Goal: Task Accomplishment & Management: Manage account settings

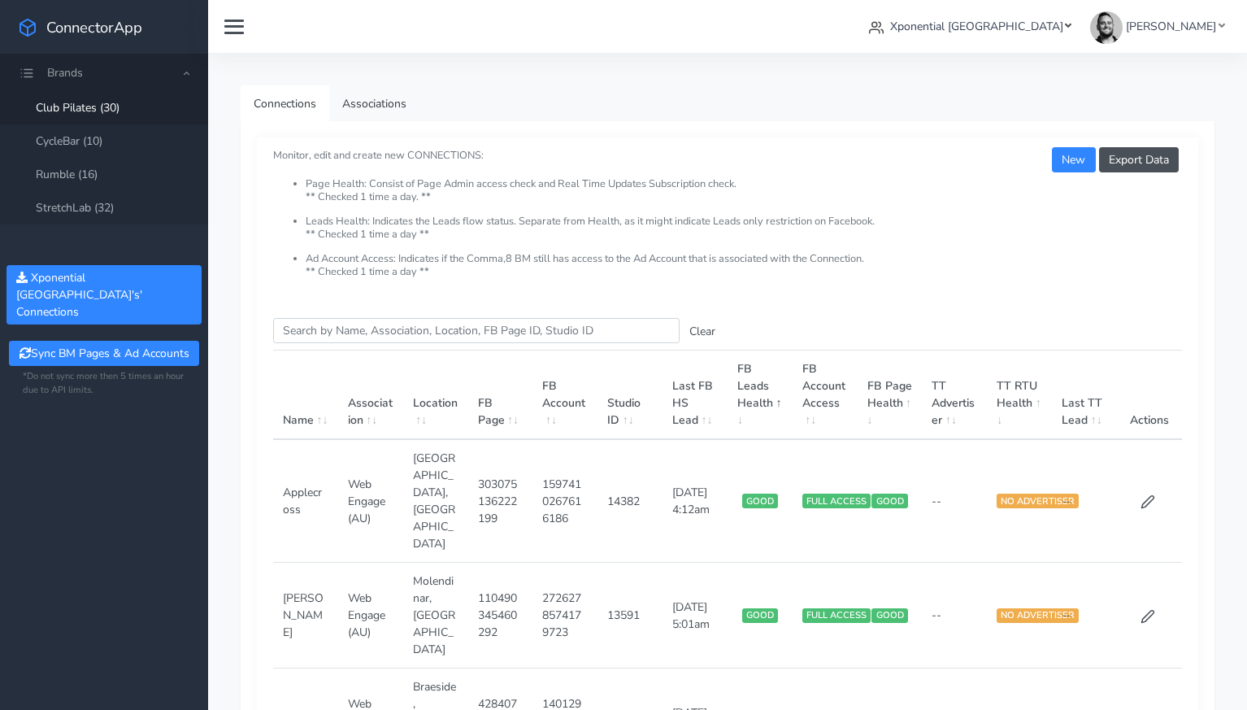
click at [1034, 30] on span "Xponential [GEOGRAPHIC_DATA]" at bounding box center [976, 26] width 173 height 15
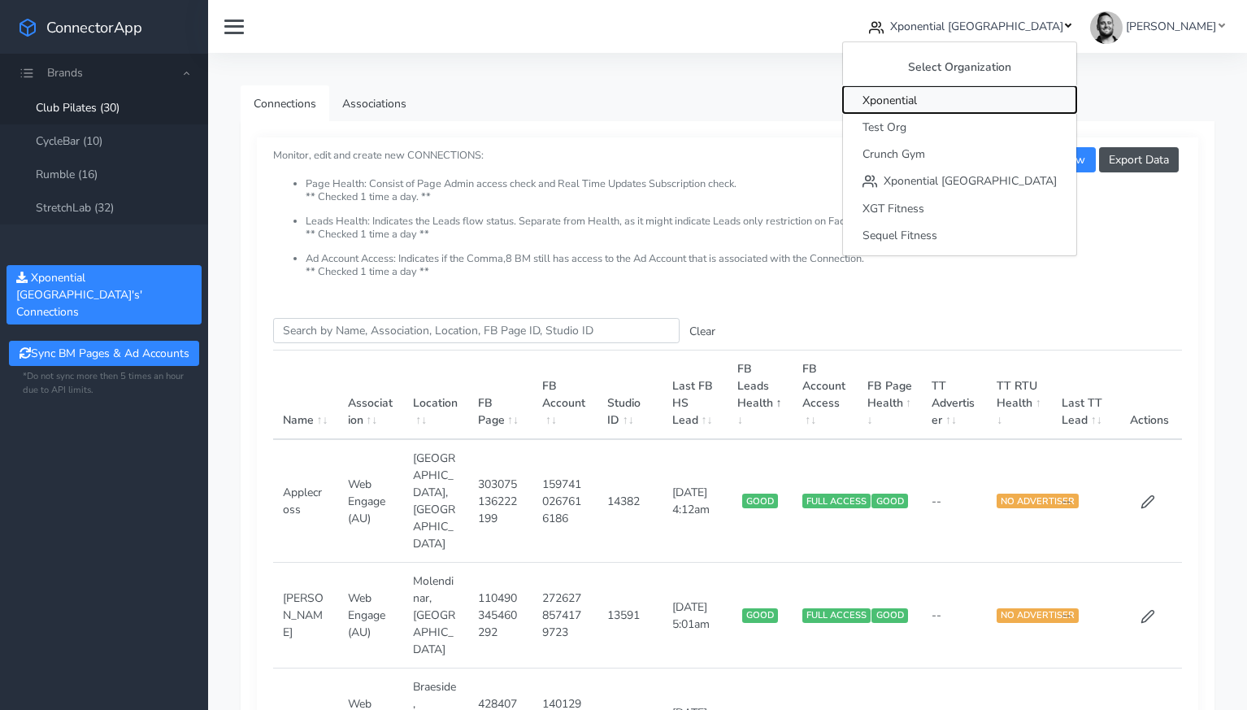
click at [917, 99] on span "Xponential" at bounding box center [889, 100] width 54 height 15
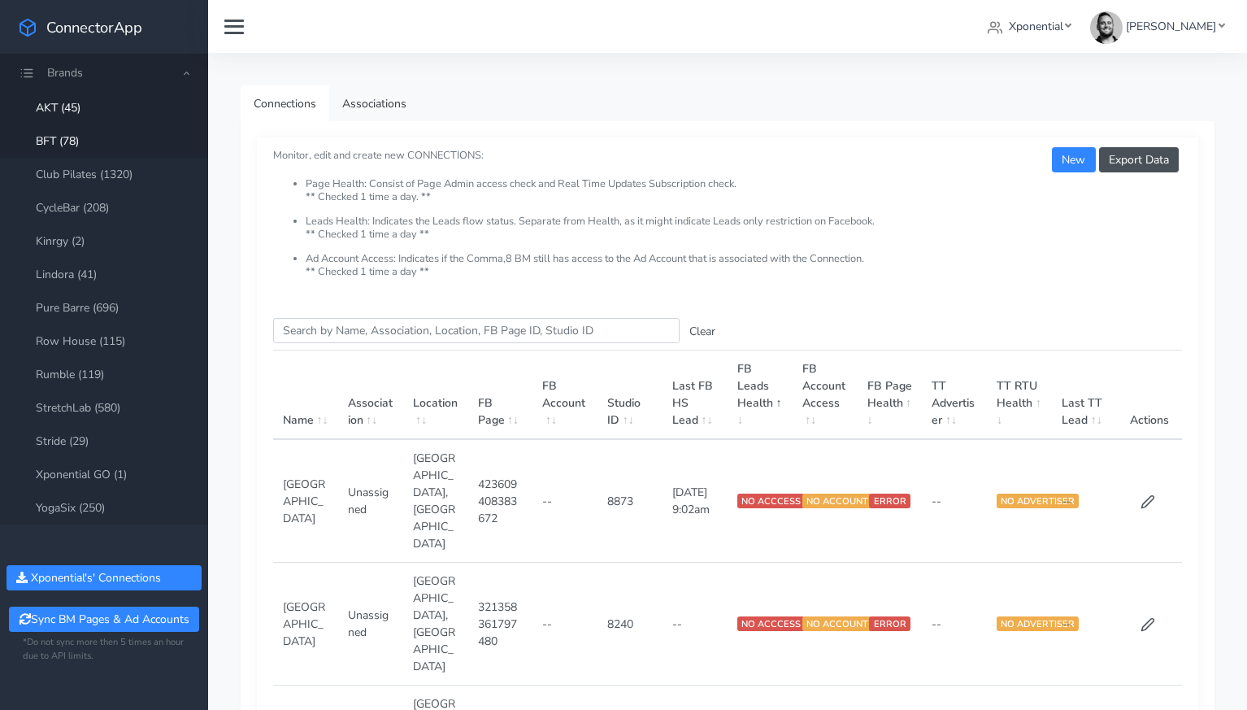
click at [76, 142] on link "BFT (78)" at bounding box center [104, 140] width 208 height 33
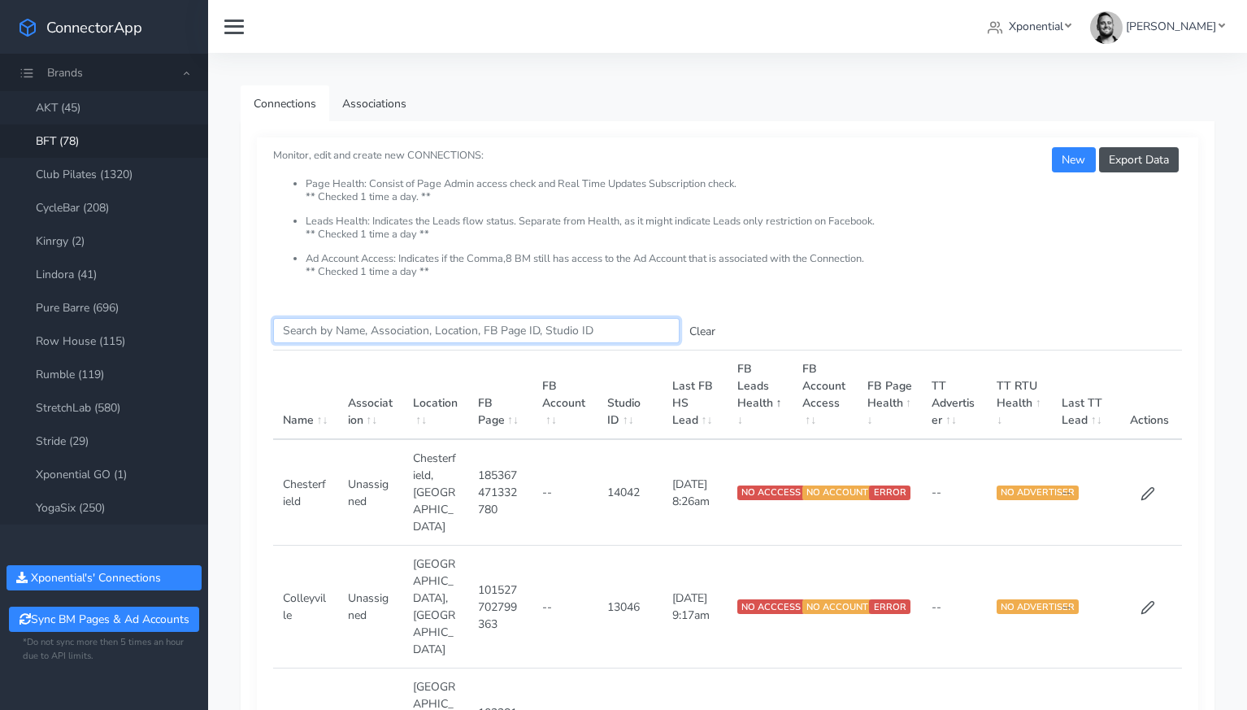
click at [337, 333] on input "Search this table" at bounding box center [476, 330] width 406 height 25
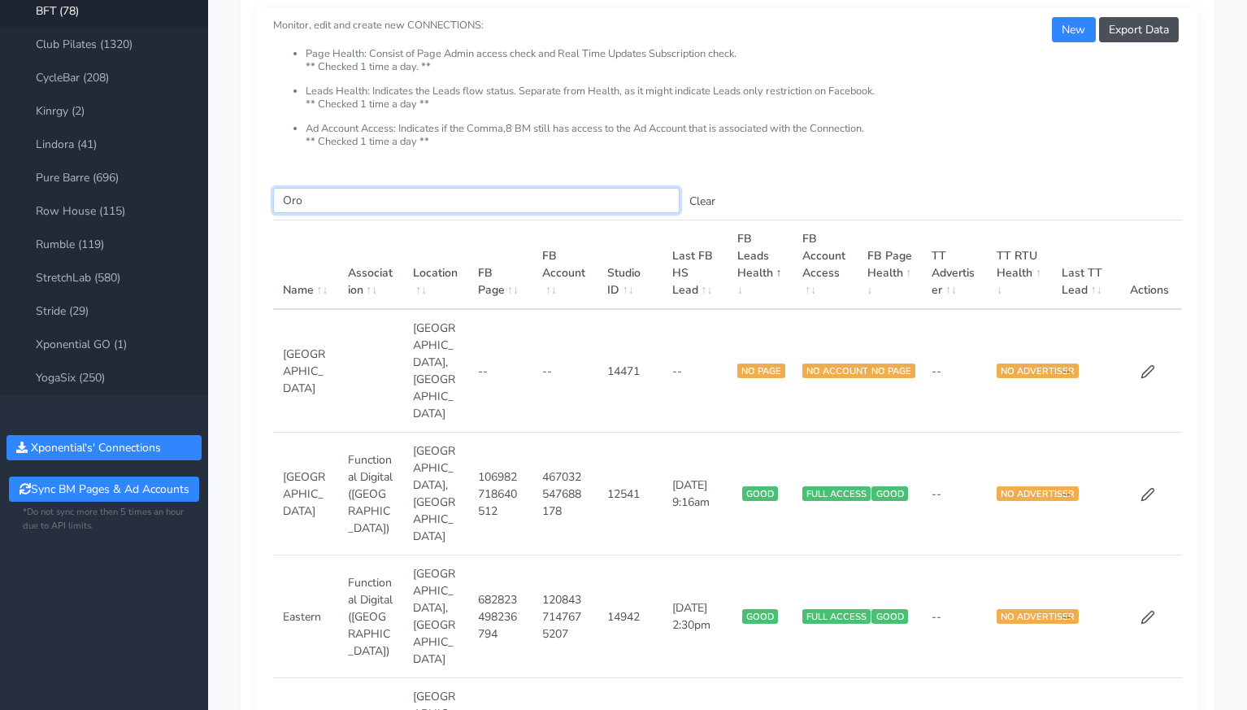
scroll to position [133, 0]
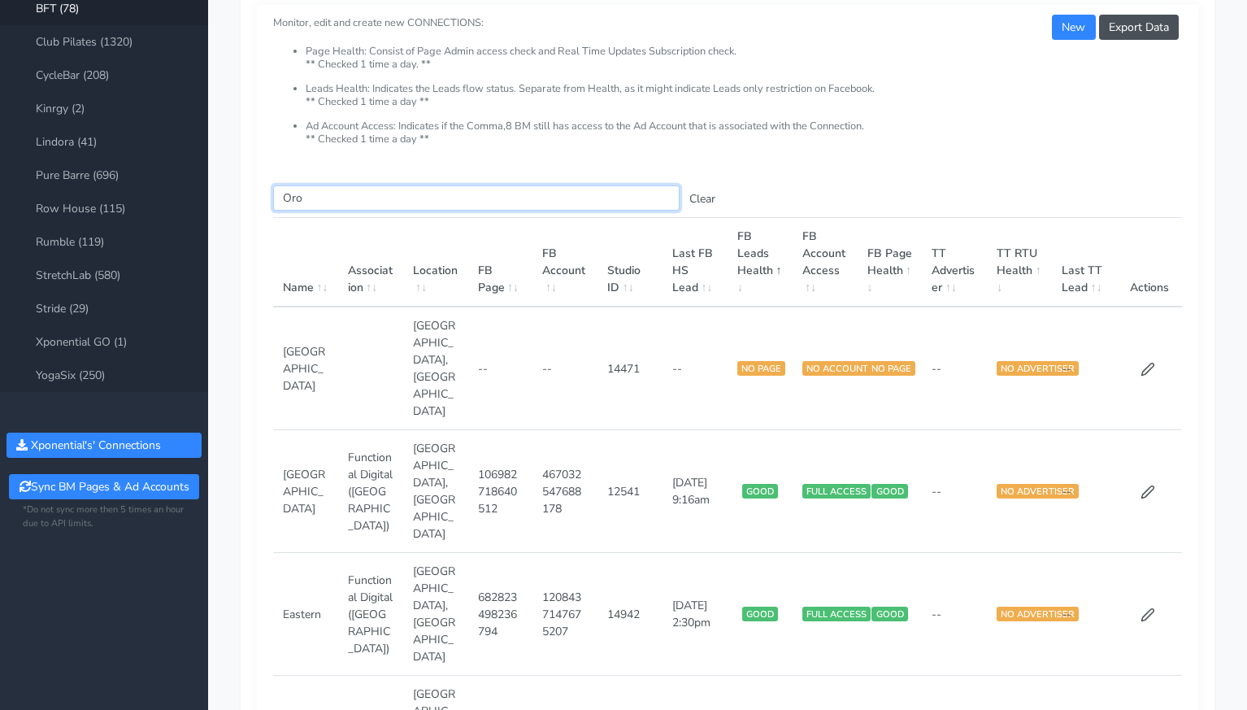
type input "Oro"
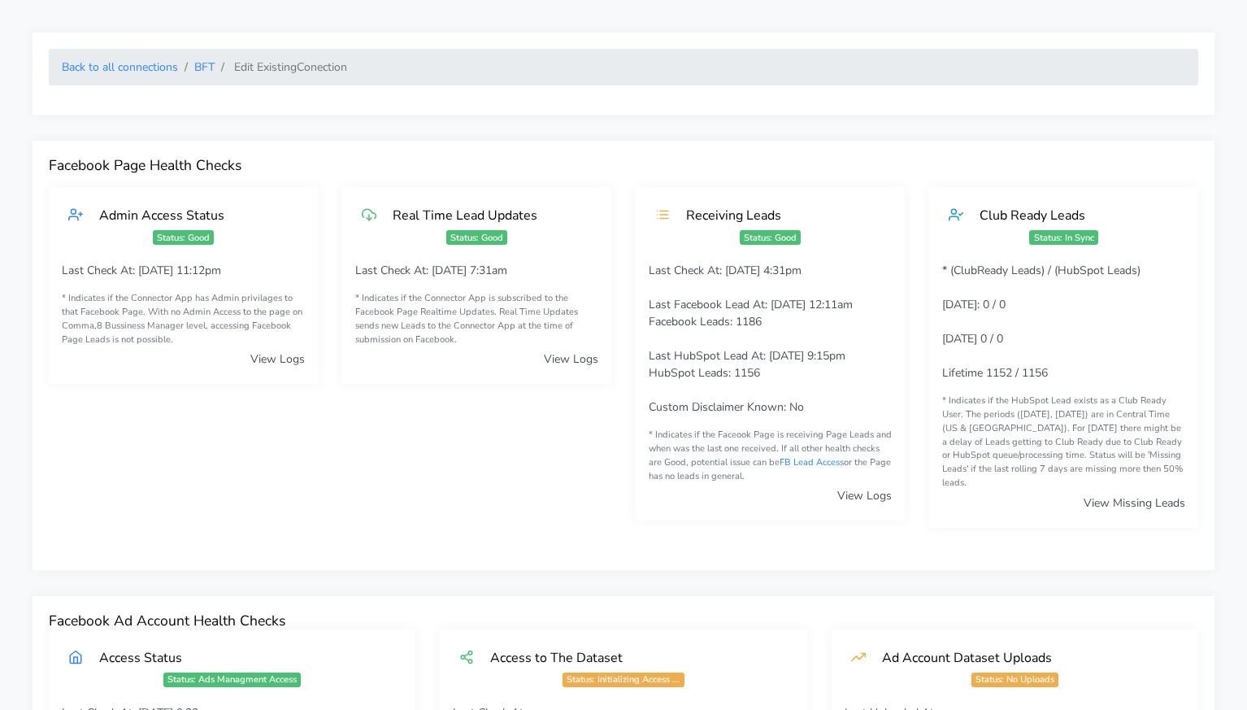
drag, startPoint x: 261, startPoint y: 115, endPoint x: 236, endPoint y: 96, distance: 31.4
click at [205, 69] on link "BFT" at bounding box center [204, 66] width 20 height 15
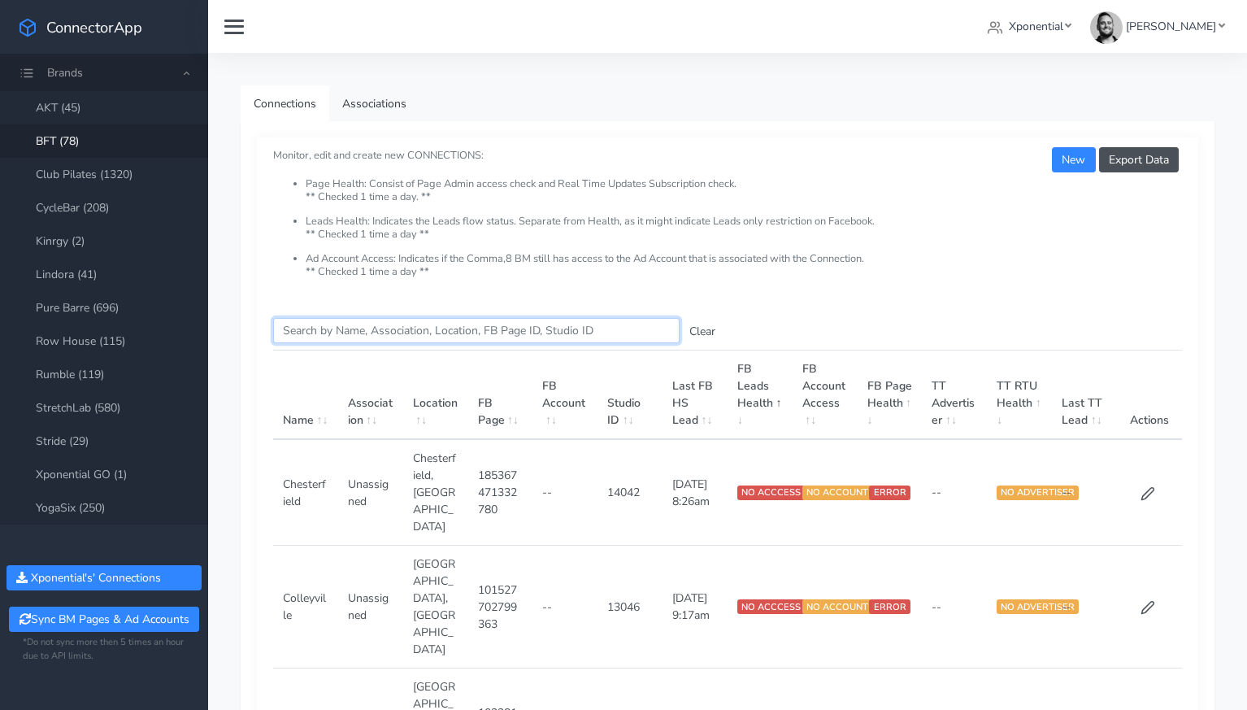
click at [363, 329] on input "Search this table" at bounding box center [476, 330] width 406 height 25
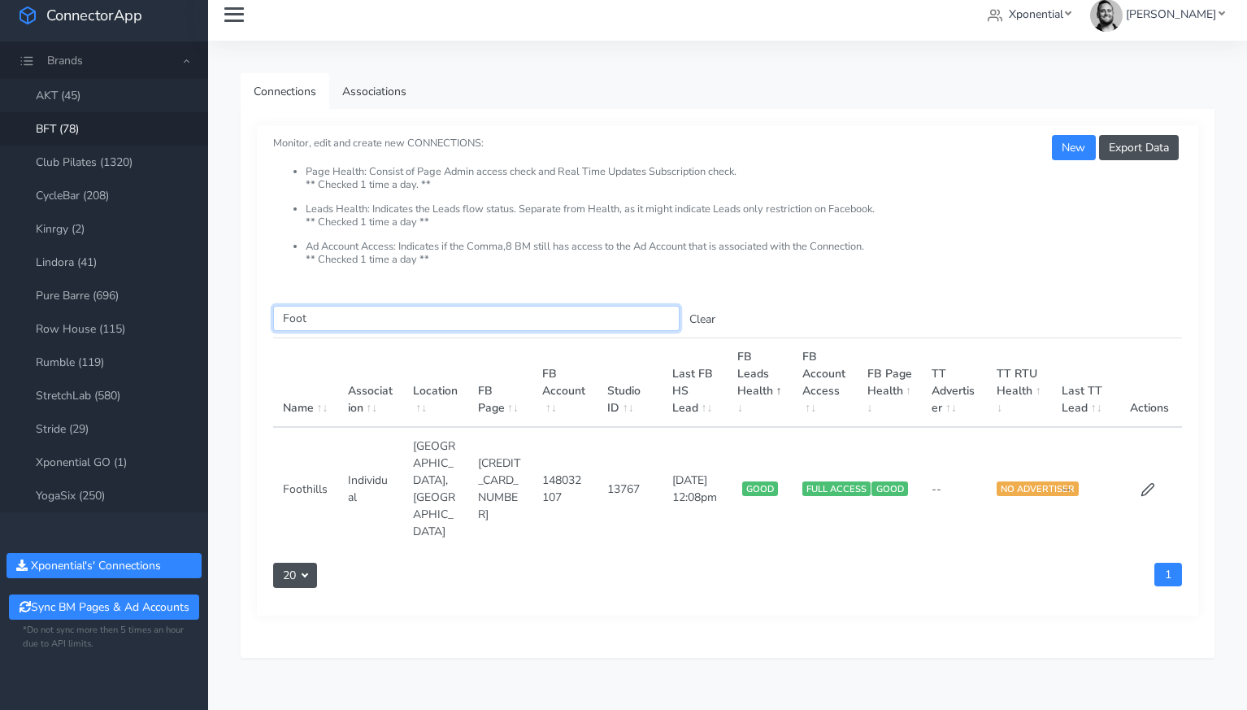
scroll to position [11, 0]
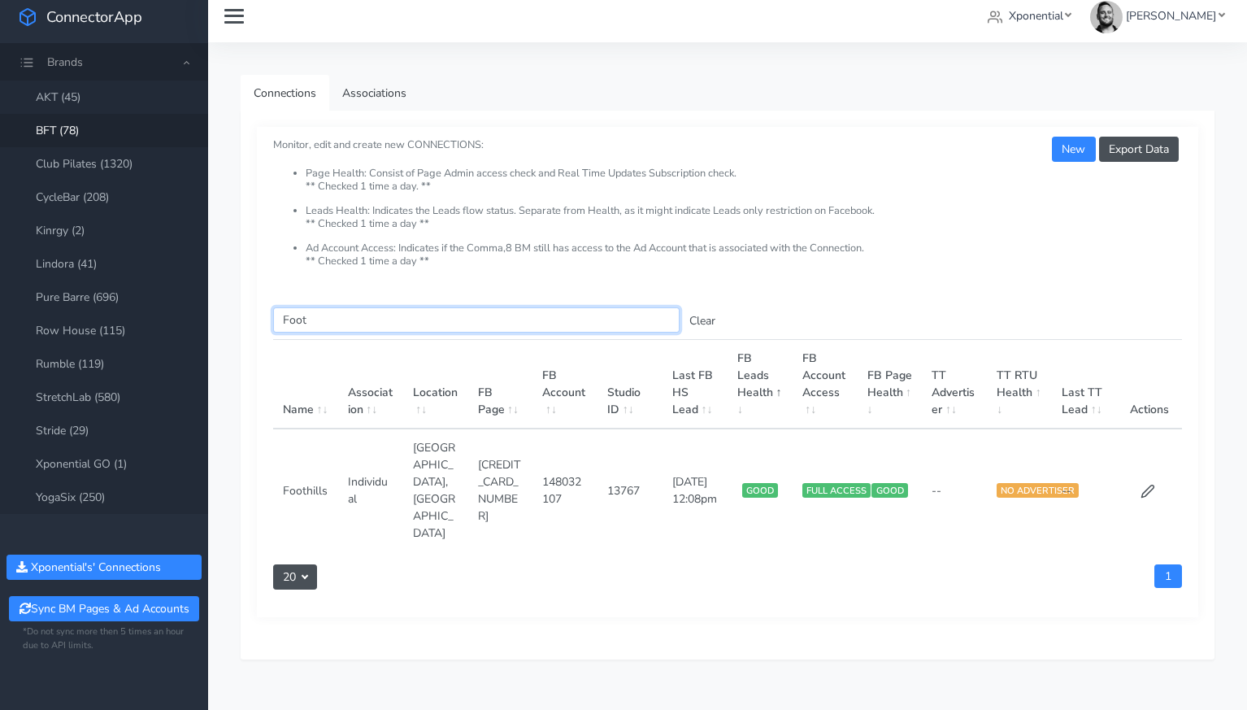
type input "Foot"
click at [87, 306] on link "Pure Barre (696)" at bounding box center [104, 296] width 208 height 33
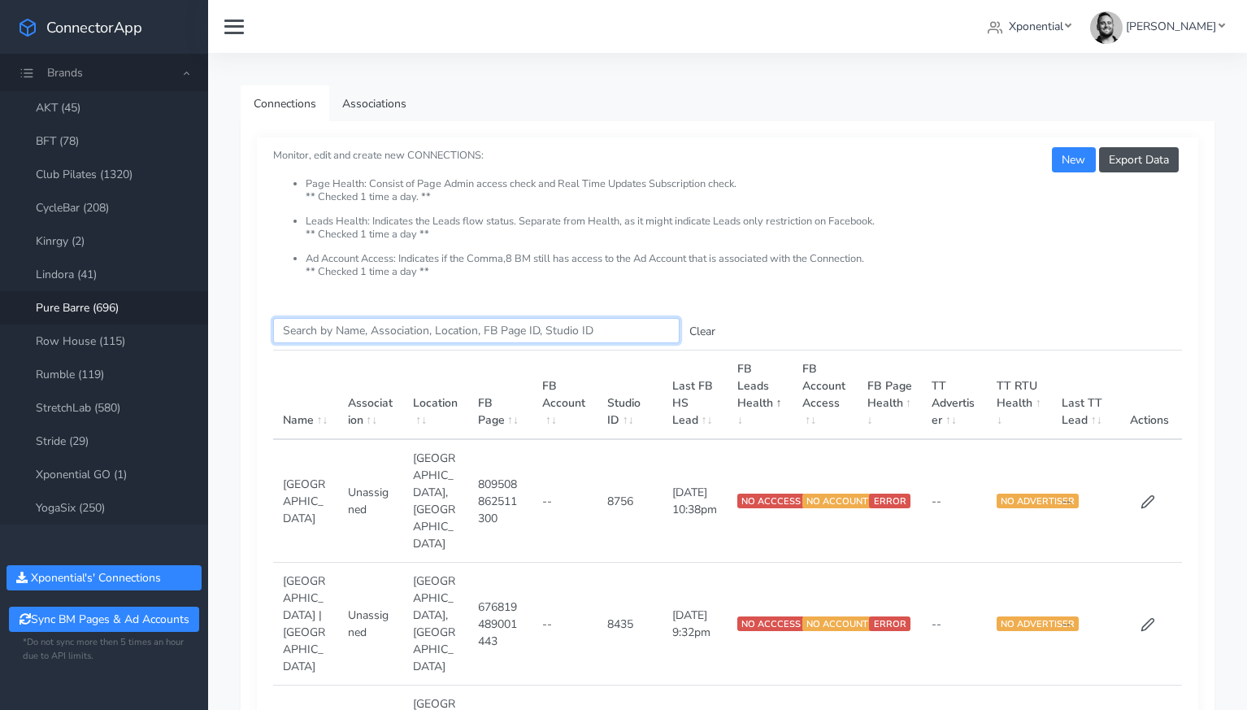
click at [328, 330] on input "Search this table" at bounding box center [476, 330] width 406 height 25
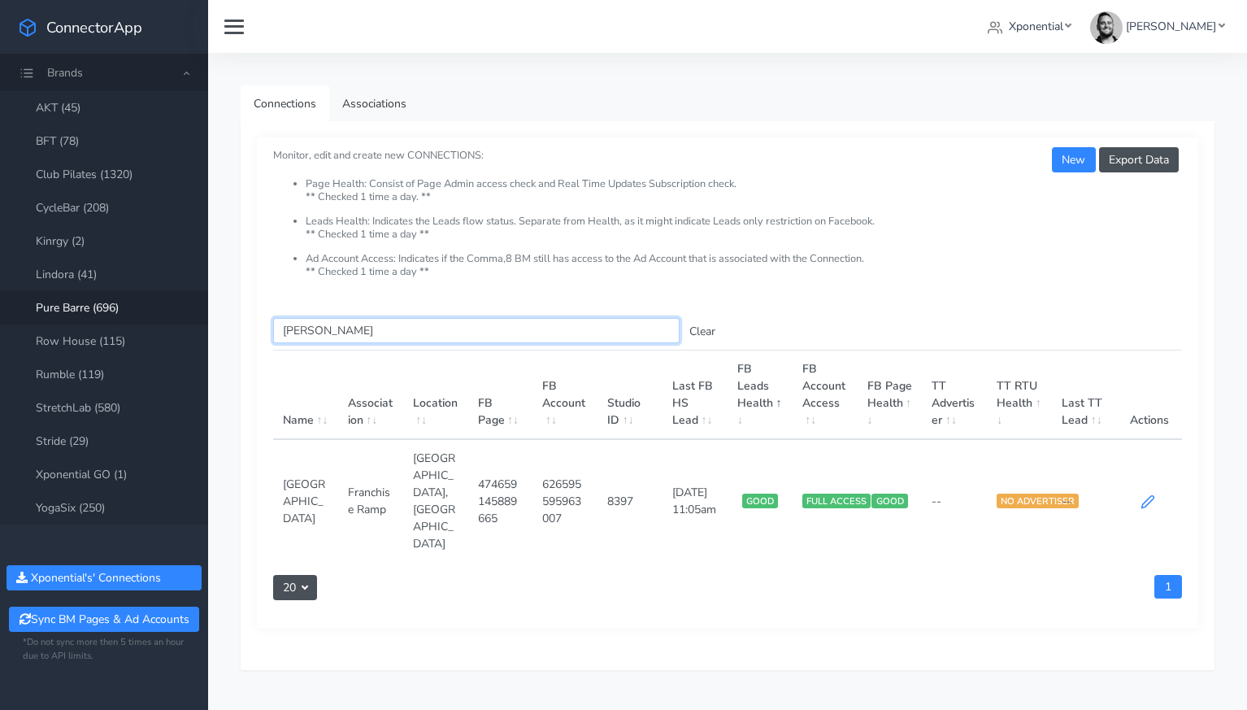
type input "[PERSON_NAME]"
click at [1149, 494] on icon at bounding box center [1148, 501] width 15 height 15
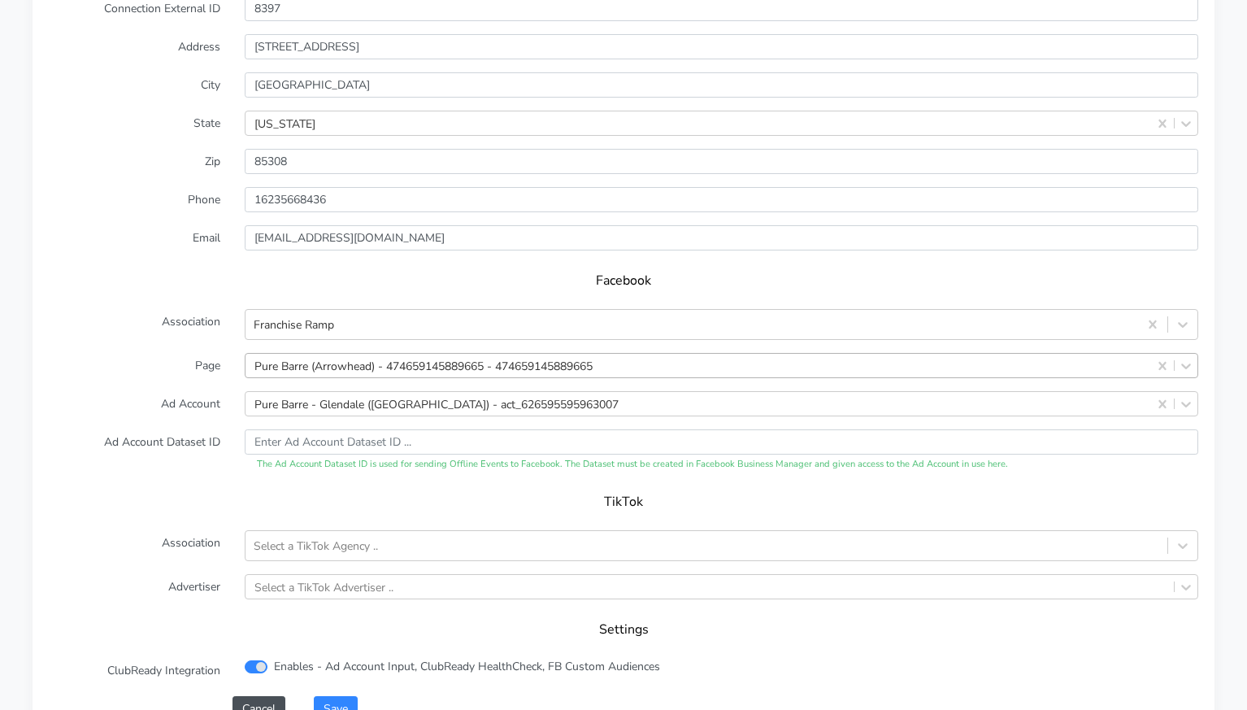
scroll to position [1462, 0]
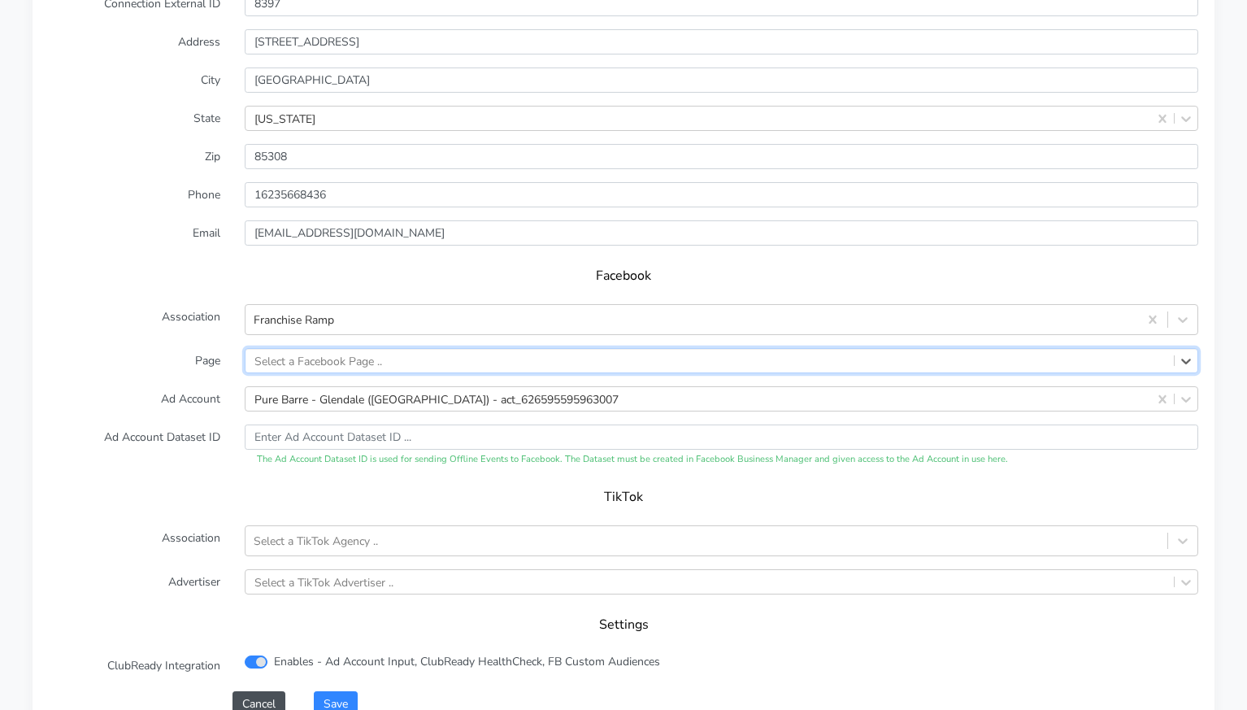
paste input "474659145889665"
type input "474659145889665"
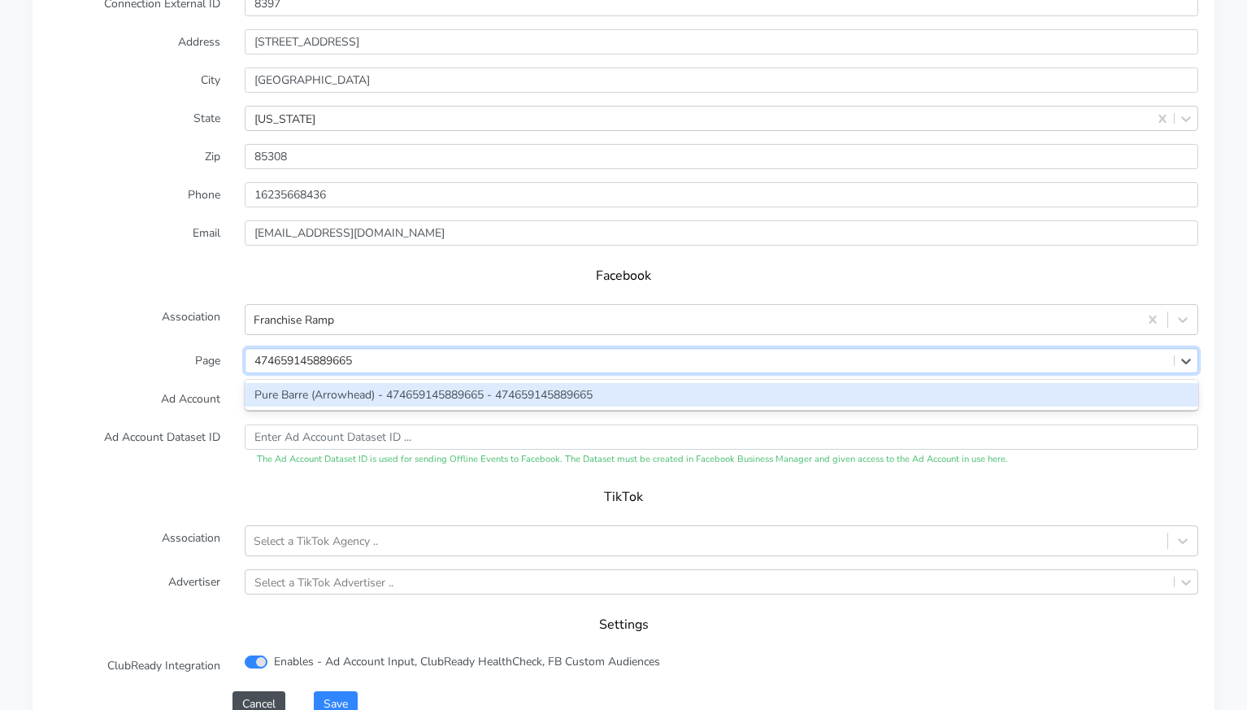
click at [520, 383] on div "Pure Barre (Arrowhead) - 474659145889665 - 474659145889665" at bounding box center [722, 395] width 954 height 24
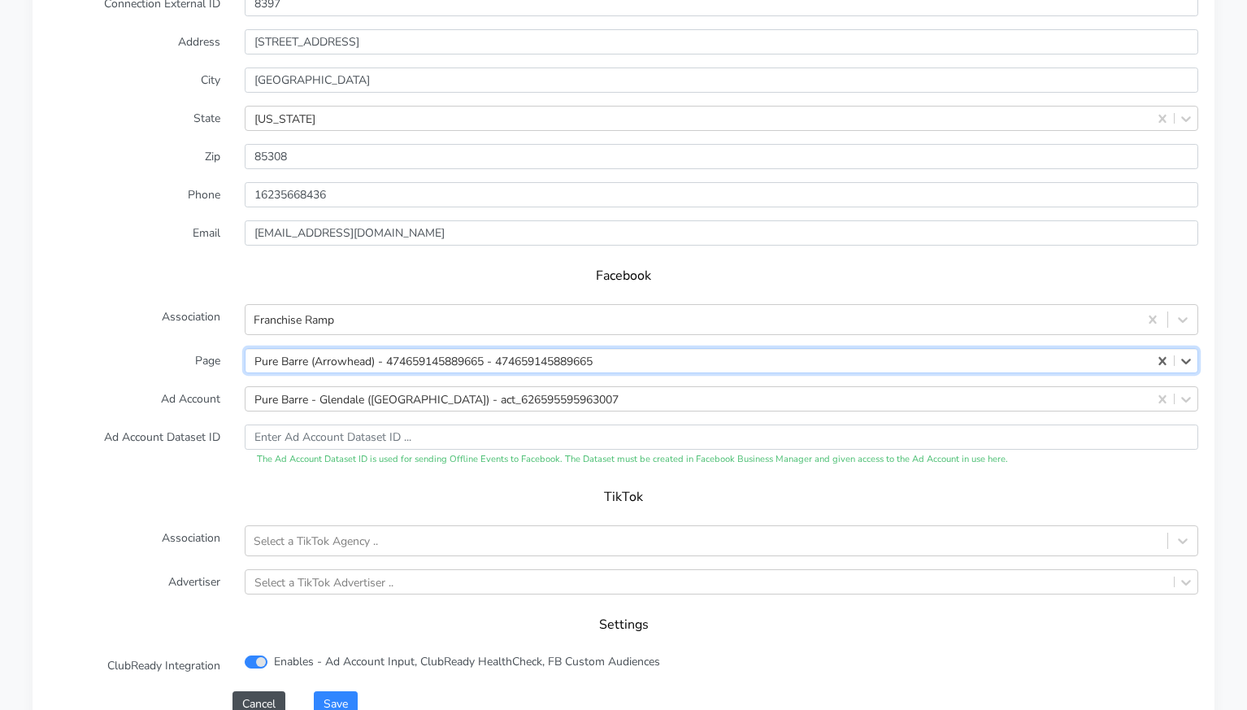
click at [137, 324] on form "XPO Admin Id purebarre-[GEOGRAPHIC_DATA]-[GEOGRAPHIC_DATA] Name Glendale Connec…" at bounding box center [623, 316] width 1149 height 802
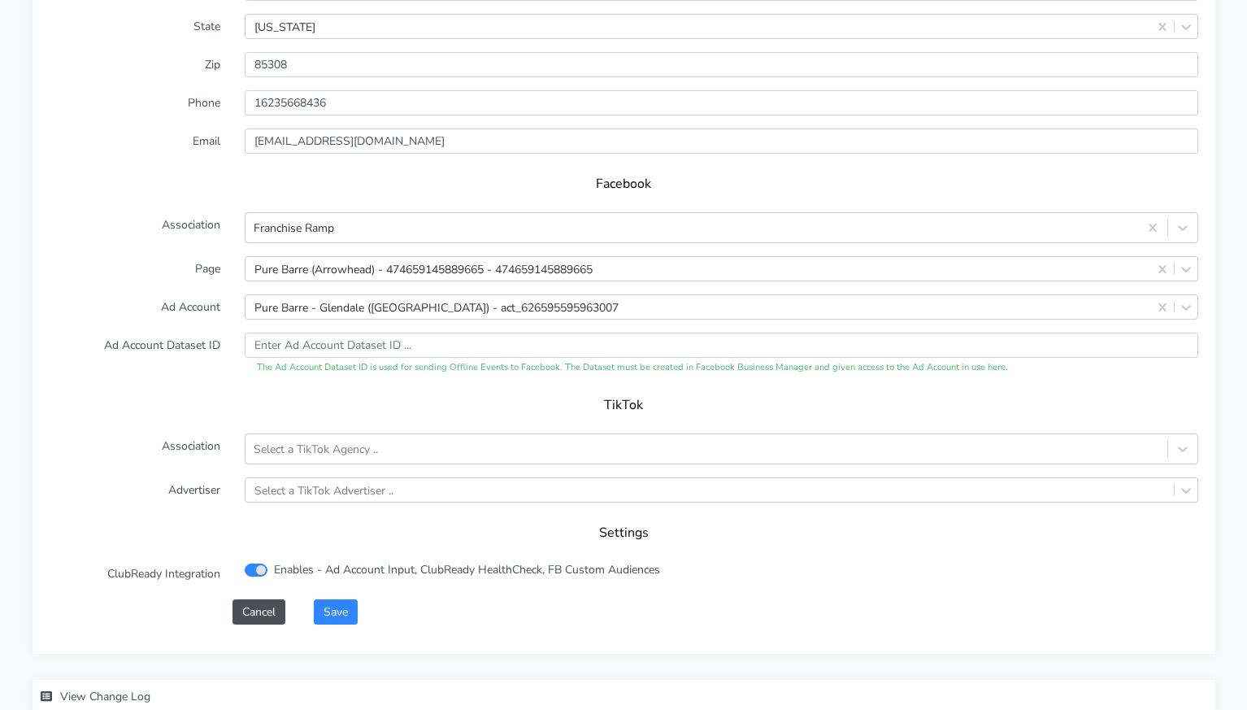
scroll to position [1555, 0]
click at [336, 597] on button "Save" at bounding box center [336, 609] width 44 height 25
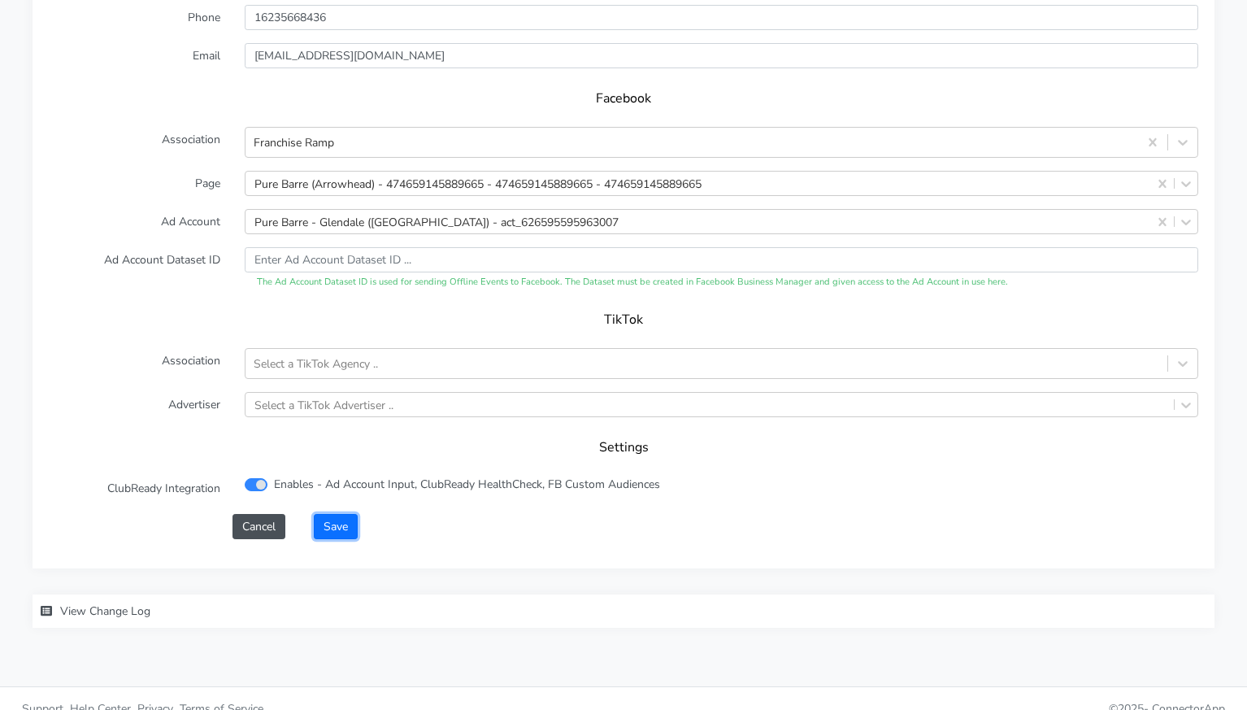
click at [336, 515] on button "Save" at bounding box center [336, 526] width 44 height 25
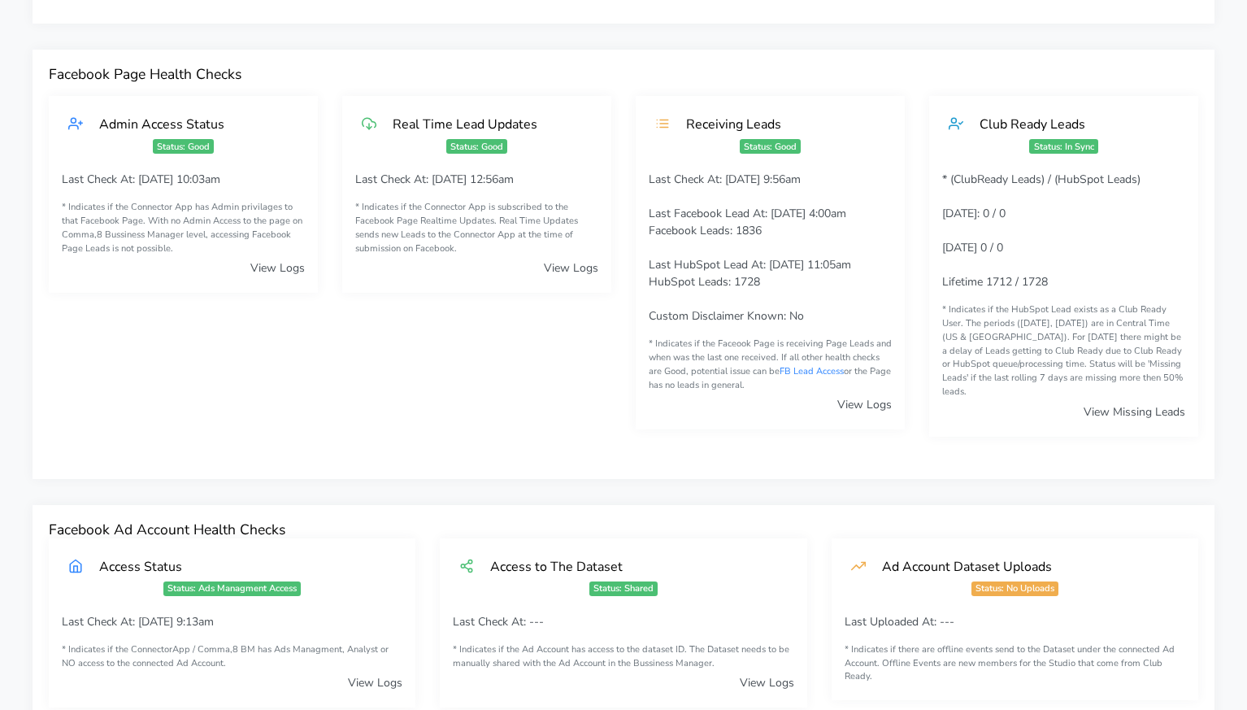
scroll to position [0, 0]
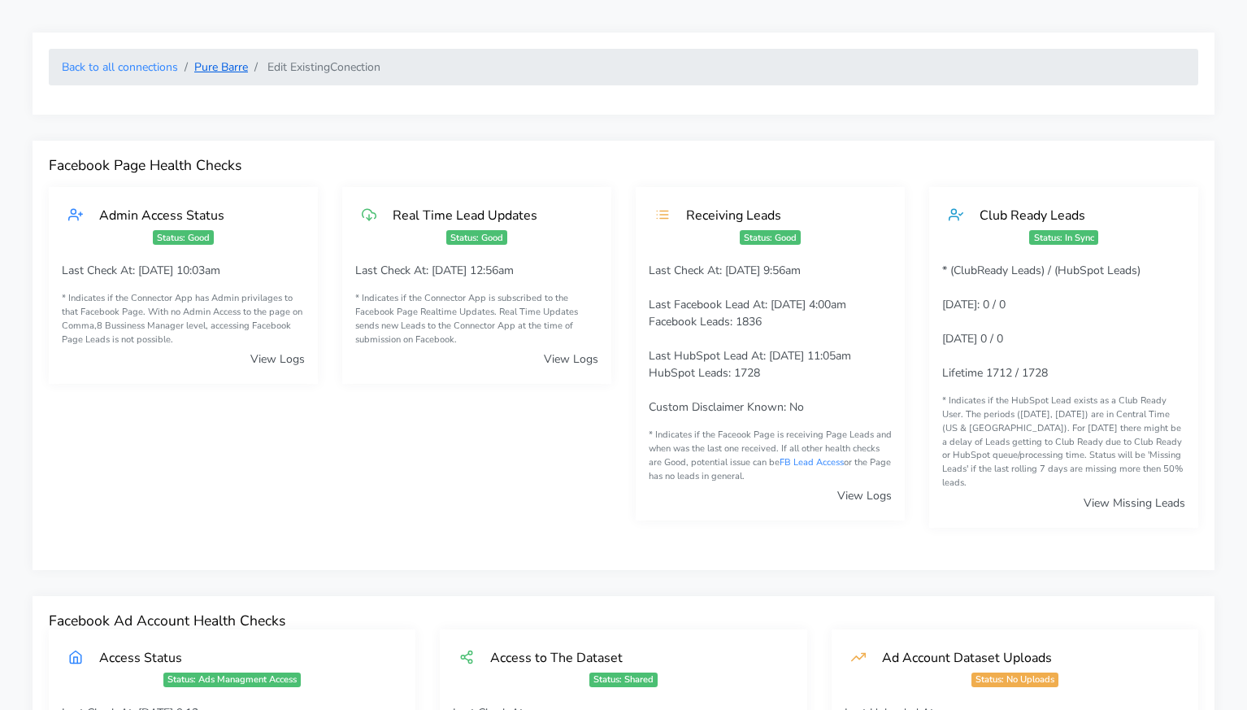
click at [230, 72] on link "Pure Barre" at bounding box center [221, 66] width 54 height 15
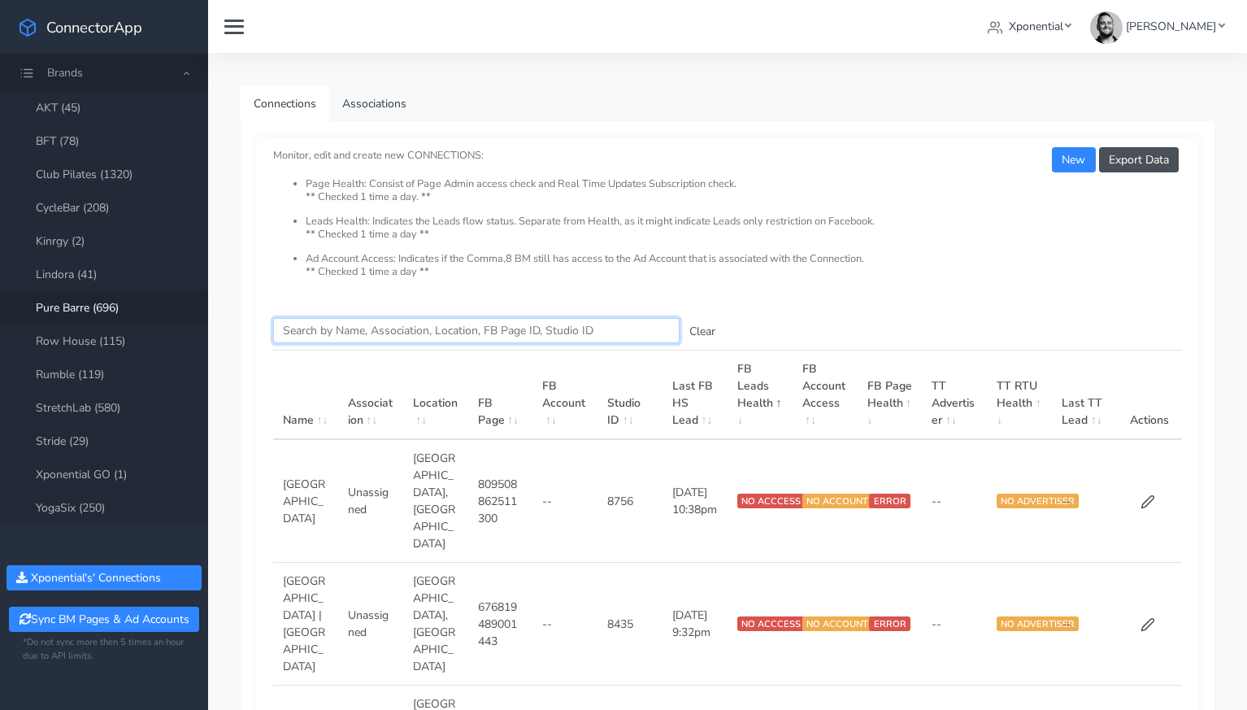
click at [303, 337] on input "Search this table" at bounding box center [476, 330] width 406 height 25
paste input "Ahwatukee"
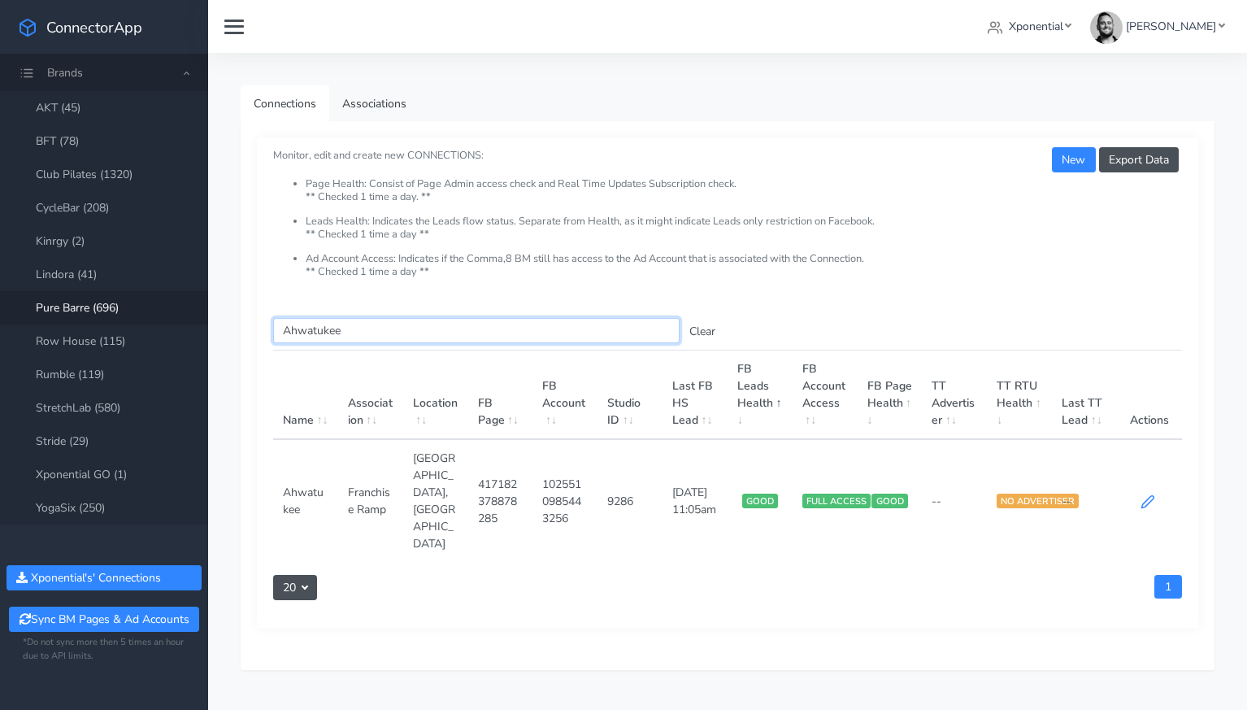
type input "Ahwatukee"
click at [1152, 494] on icon at bounding box center [1148, 501] width 15 height 15
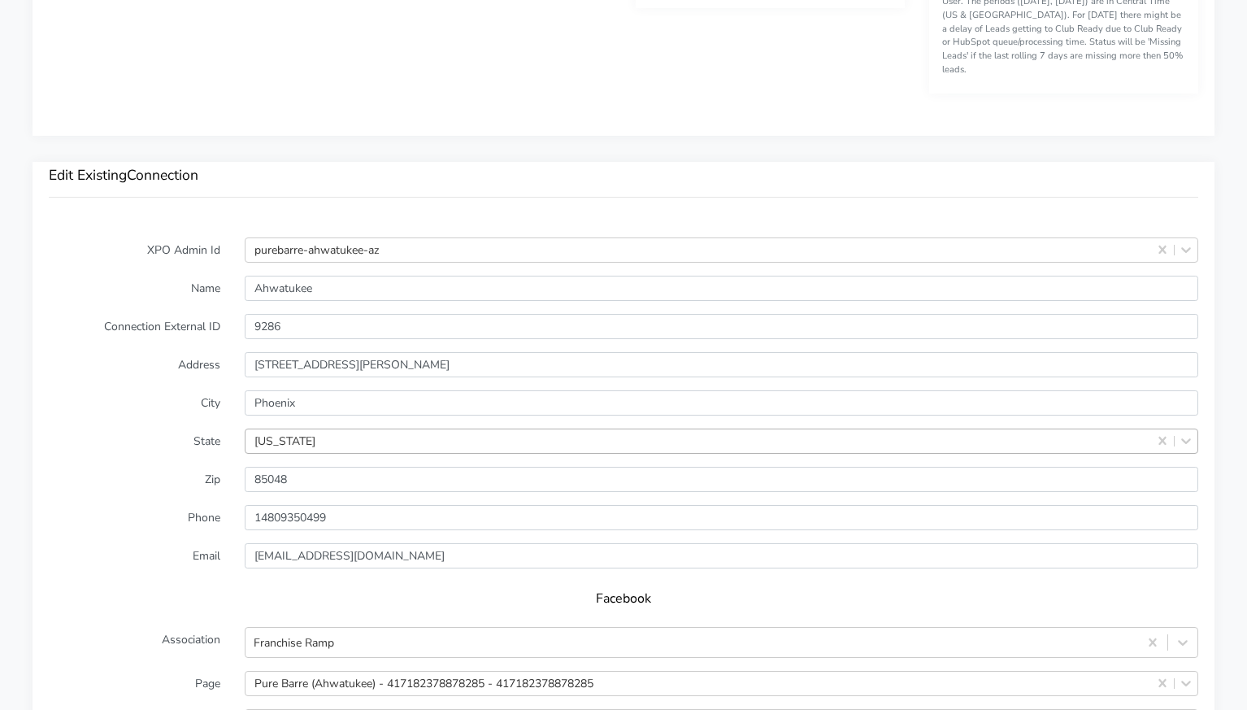
scroll to position [1393, 0]
